Goal: Information Seeking & Learning: Find specific page/section

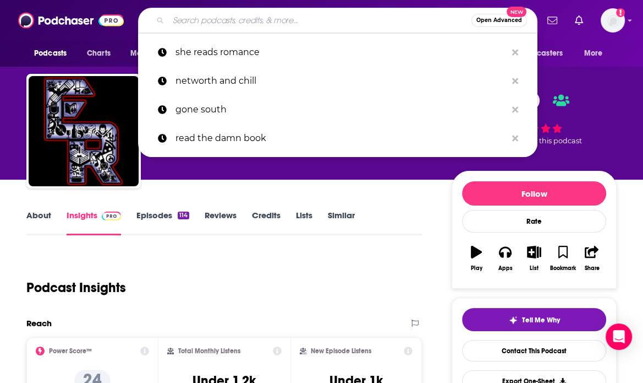
click at [268, 15] on input "Search podcasts, credits, & more..." at bounding box center [319, 21] width 303 height 18
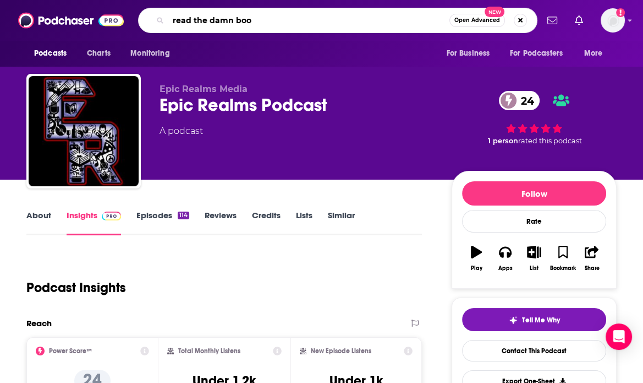
type input "read the damn book"
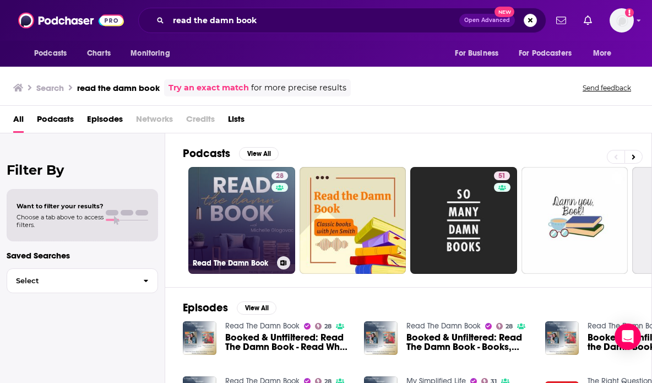
click at [215, 198] on link "28 Read The Damn Book" at bounding box center [241, 220] width 107 height 107
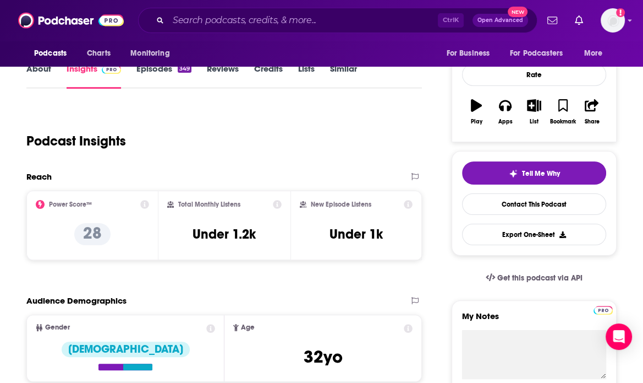
scroll to position [165, 0]
